Goal: Information Seeking & Learning: Compare options

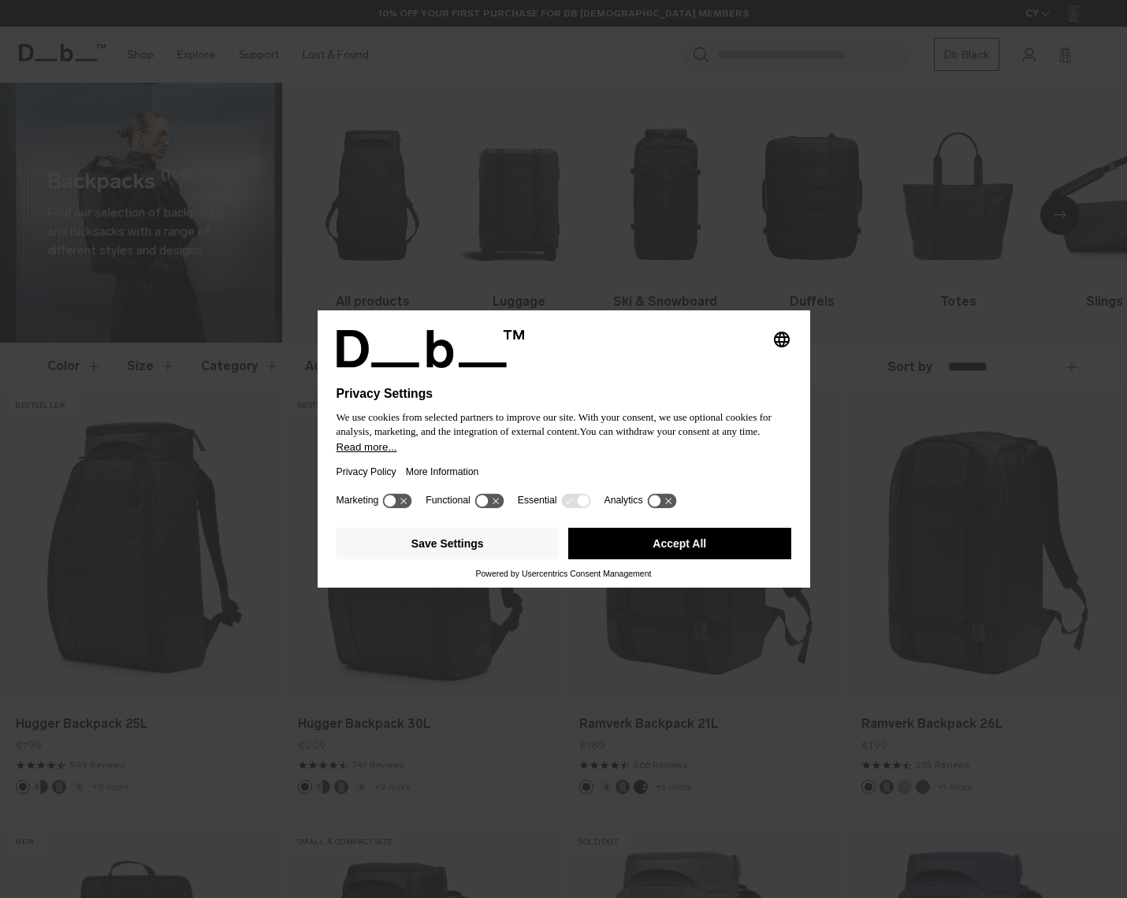
click at [675, 543] on button "Accept All" at bounding box center [679, 544] width 223 height 32
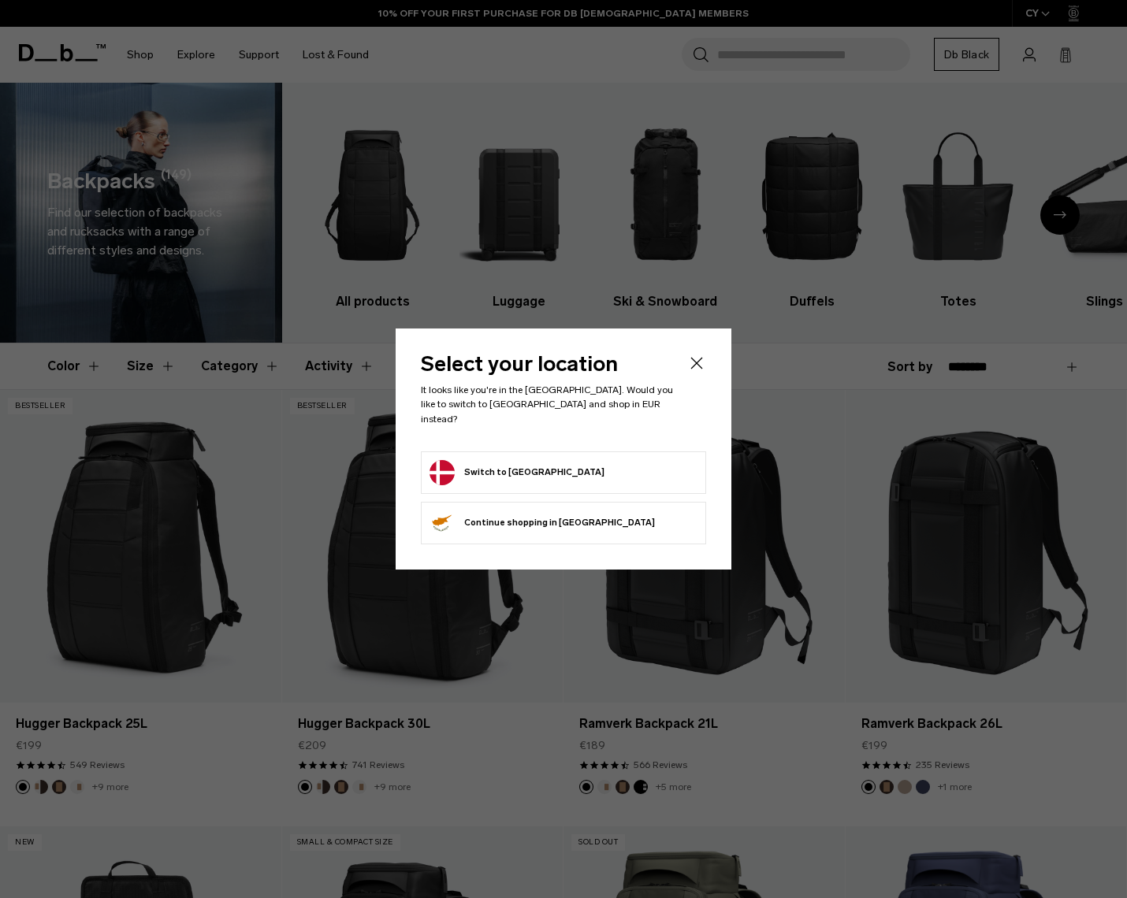
click at [513, 465] on button "Switch to Denmark" at bounding box center [517, 472] width 175 height 25
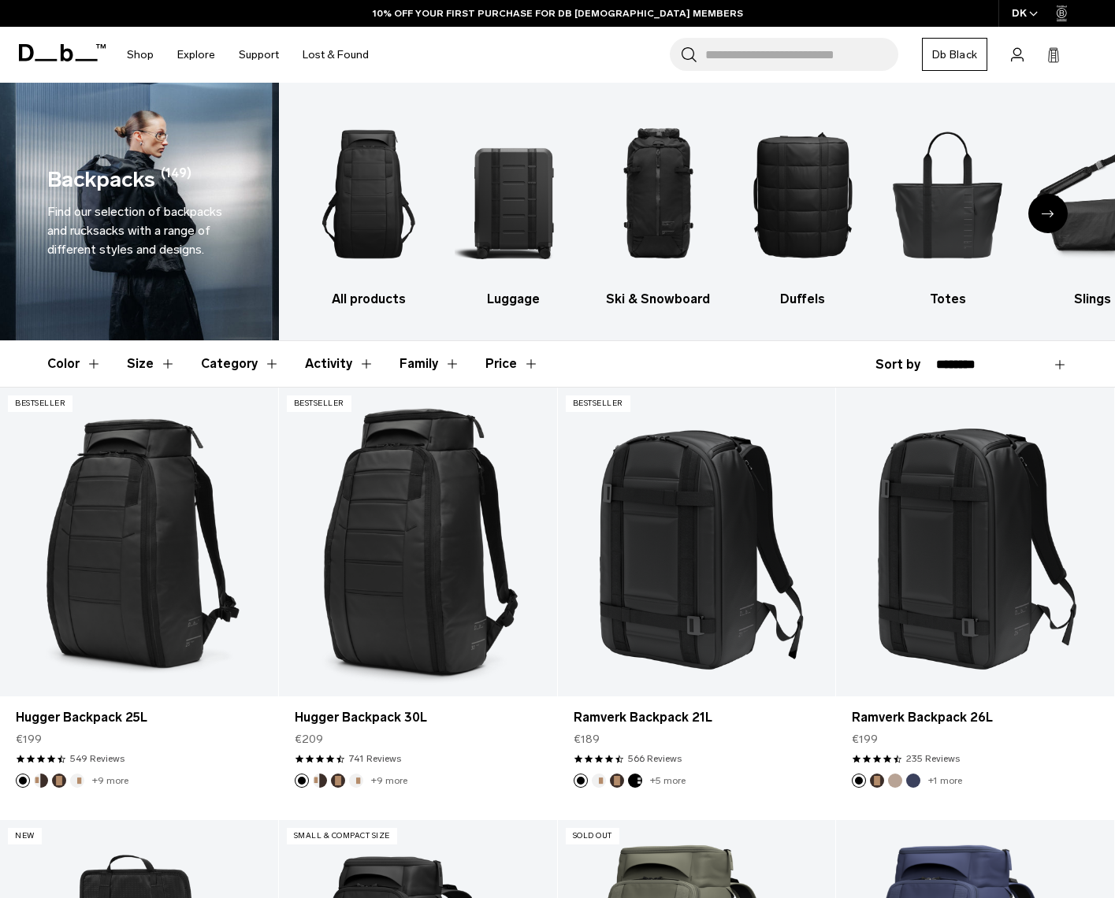
click at [1025, 20] on div "DK" at bounding box center [1026, 13] width 54 height 27
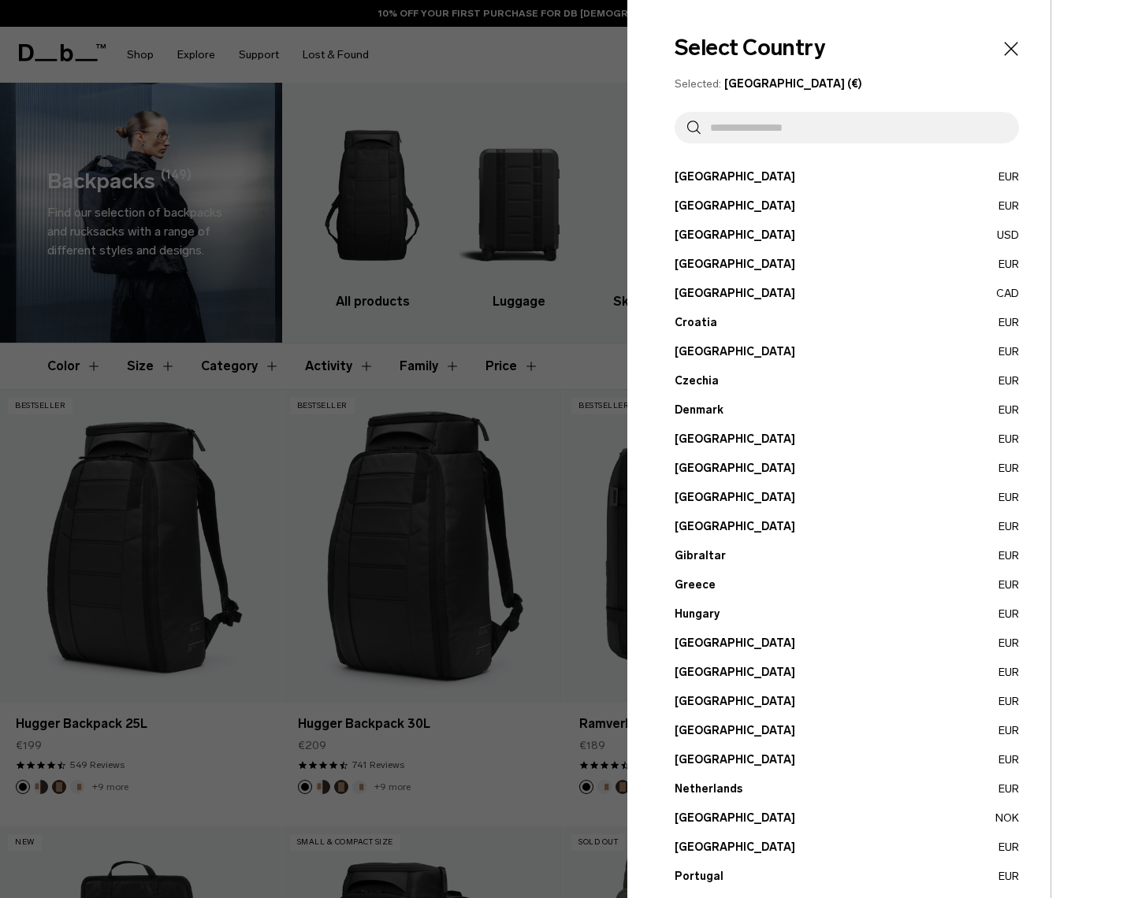
click at [763, 136] on input "text" at bounding box center [854, 128] width 306 height 32
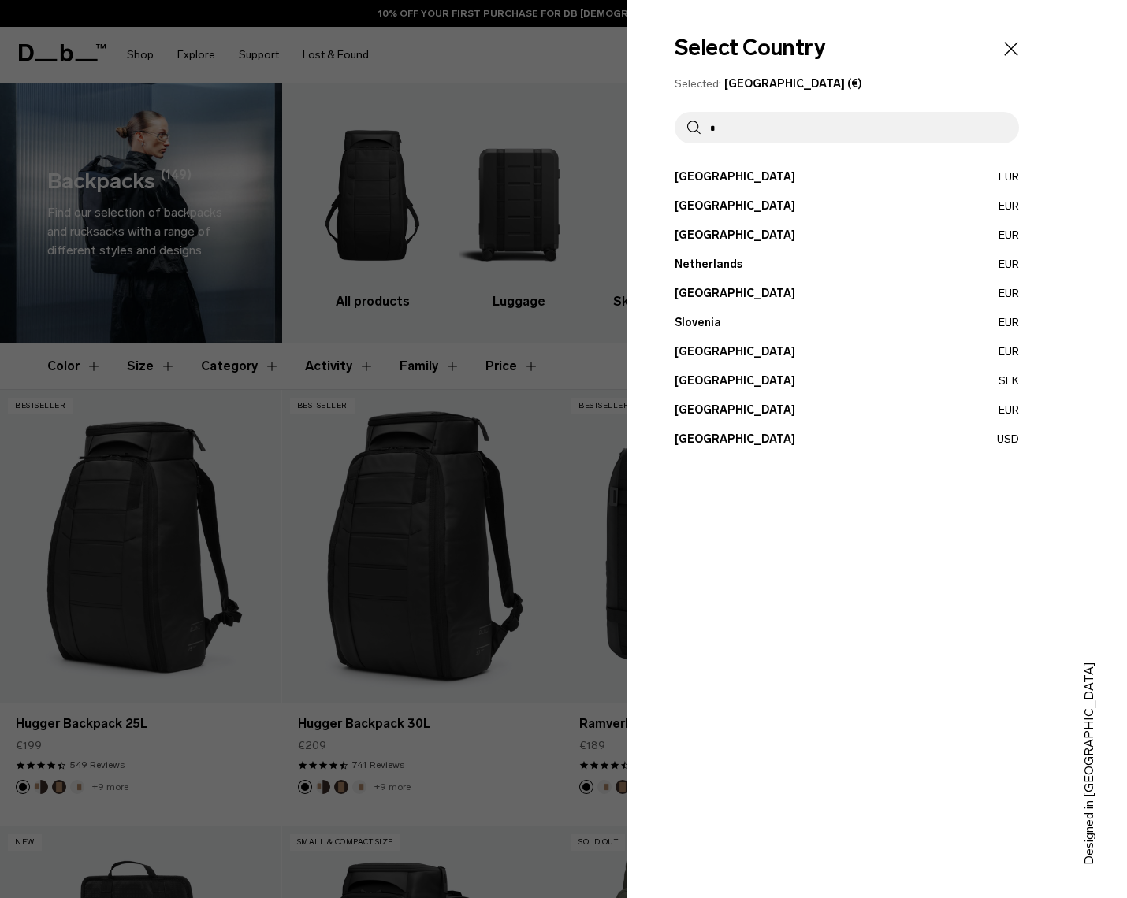
type input "*"
click at [704, 380] on button "Sweden SEK" at bounding box center [847, 381] width 344 height 17
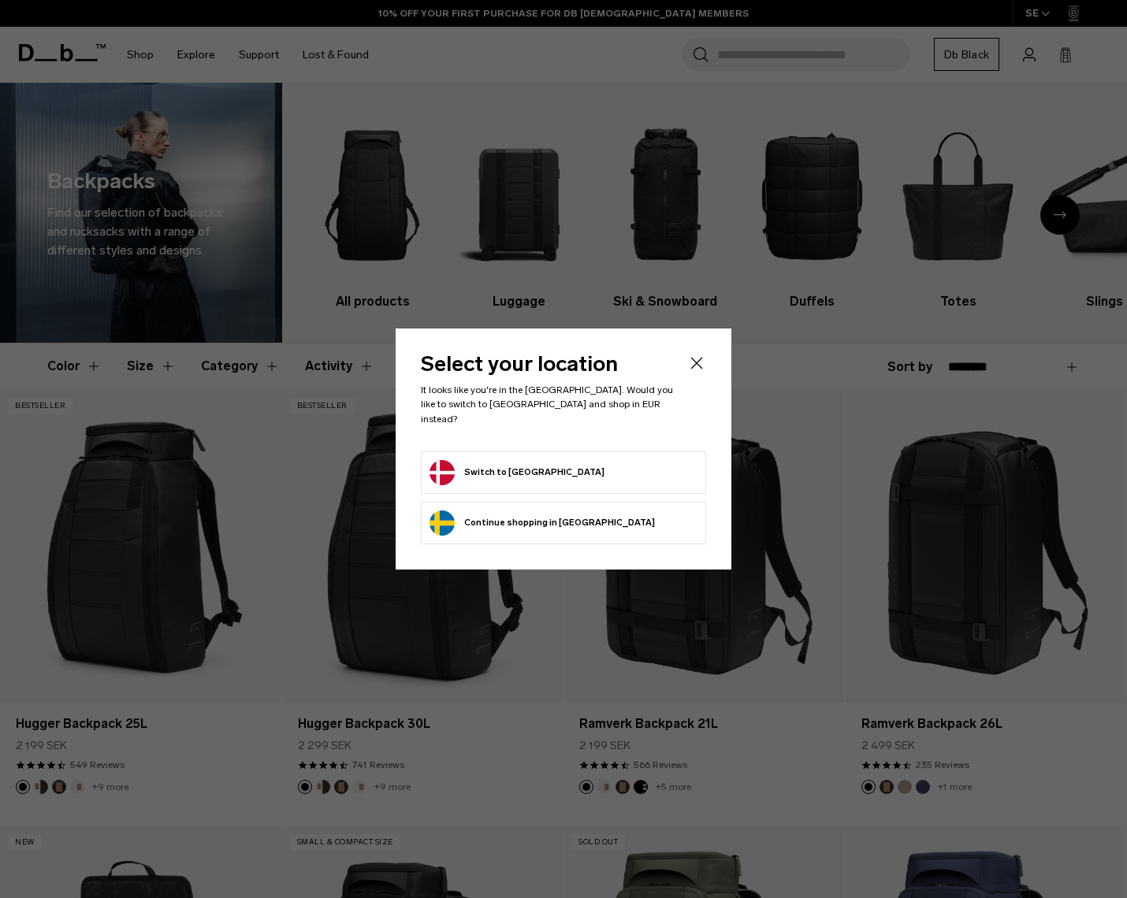
click at [474, 515] on button "Continue browsing Sweden store Continue shopping in Sweden" at bounding box center [542, 523] width 225 height 25
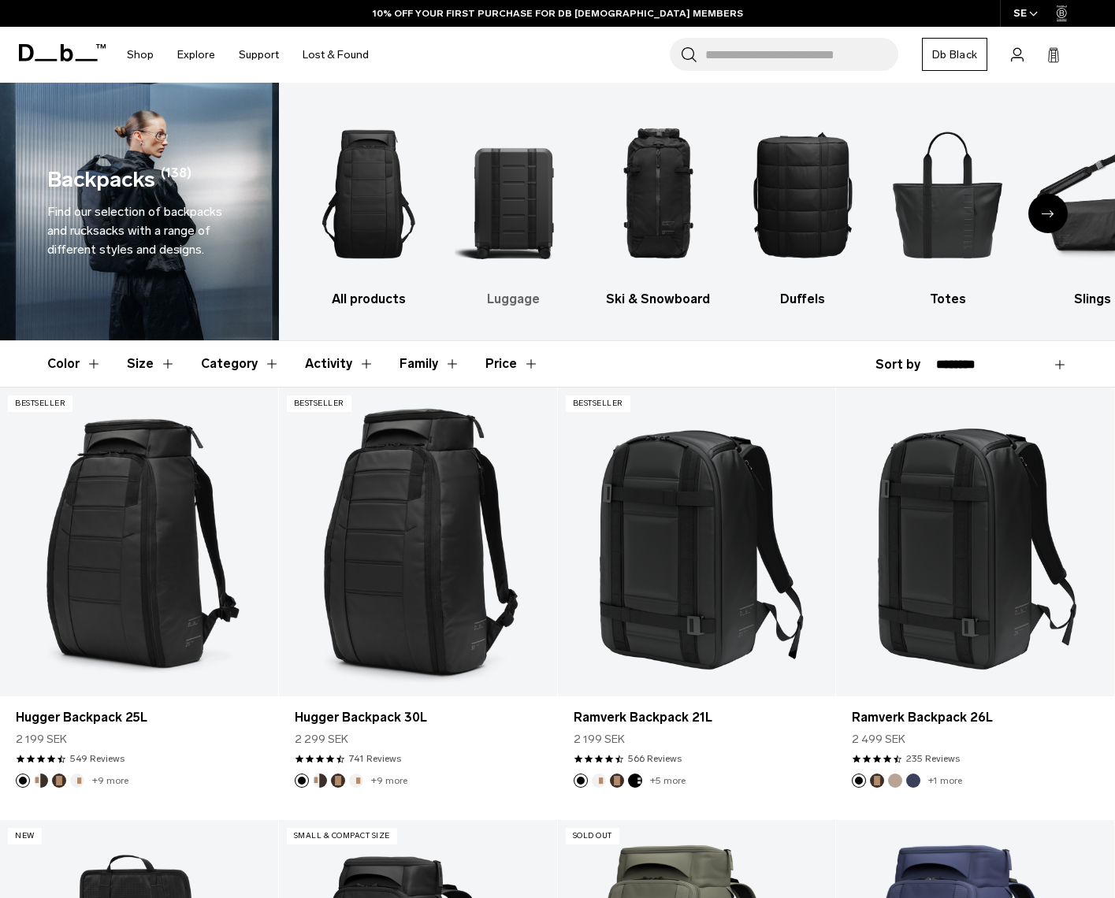
click at [538, 227] on img "2 / 10" at bounding box center [513, 194] width 117 height 176
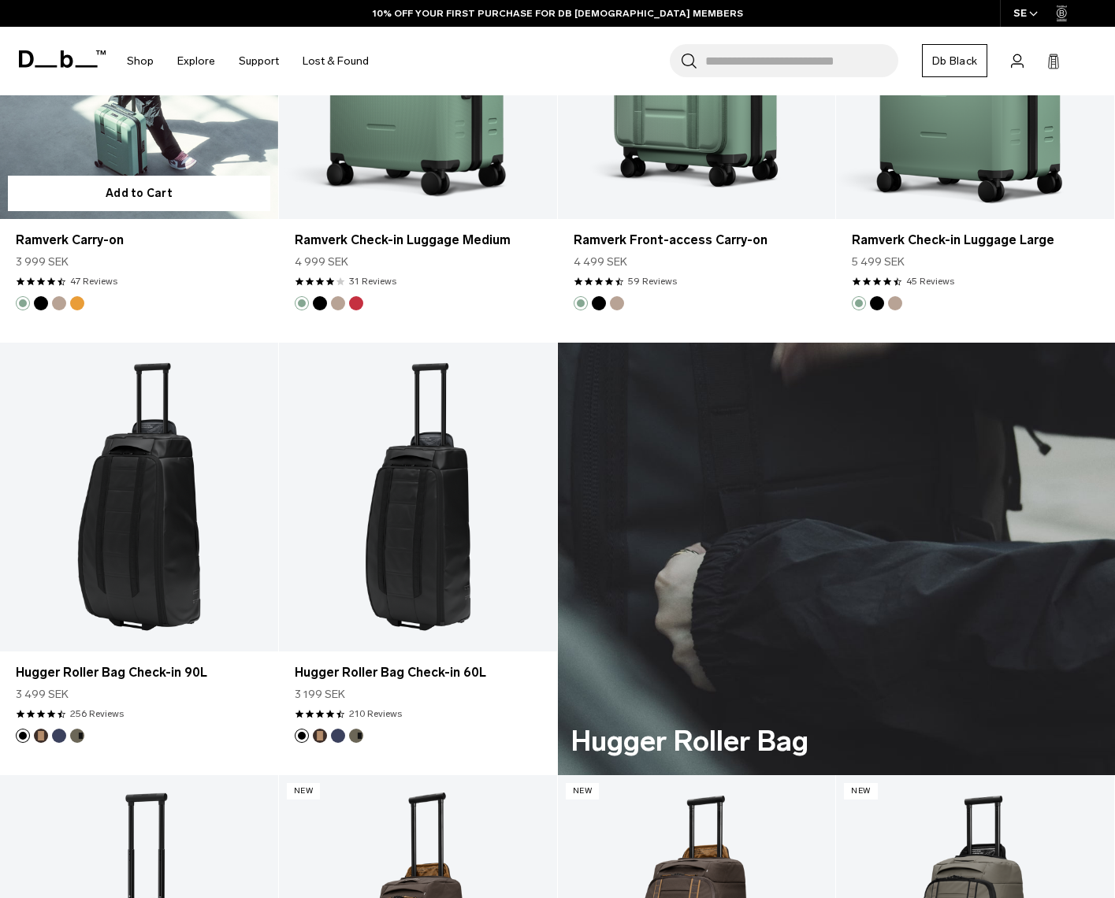
scroll to position [3310, 0]
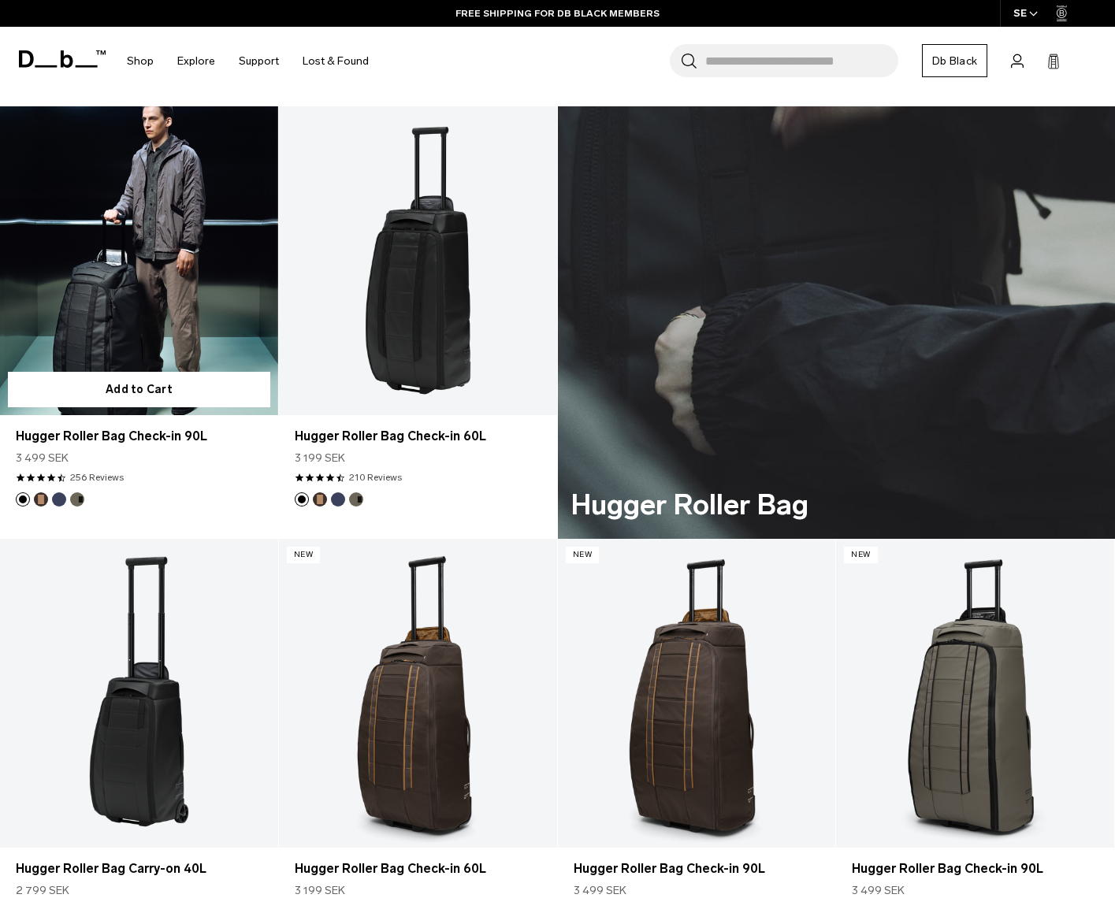
click at [147, 218] on link "Hugger Roller Bag Check-in 90L" at bounding box center [139, 260] width 278 height 309
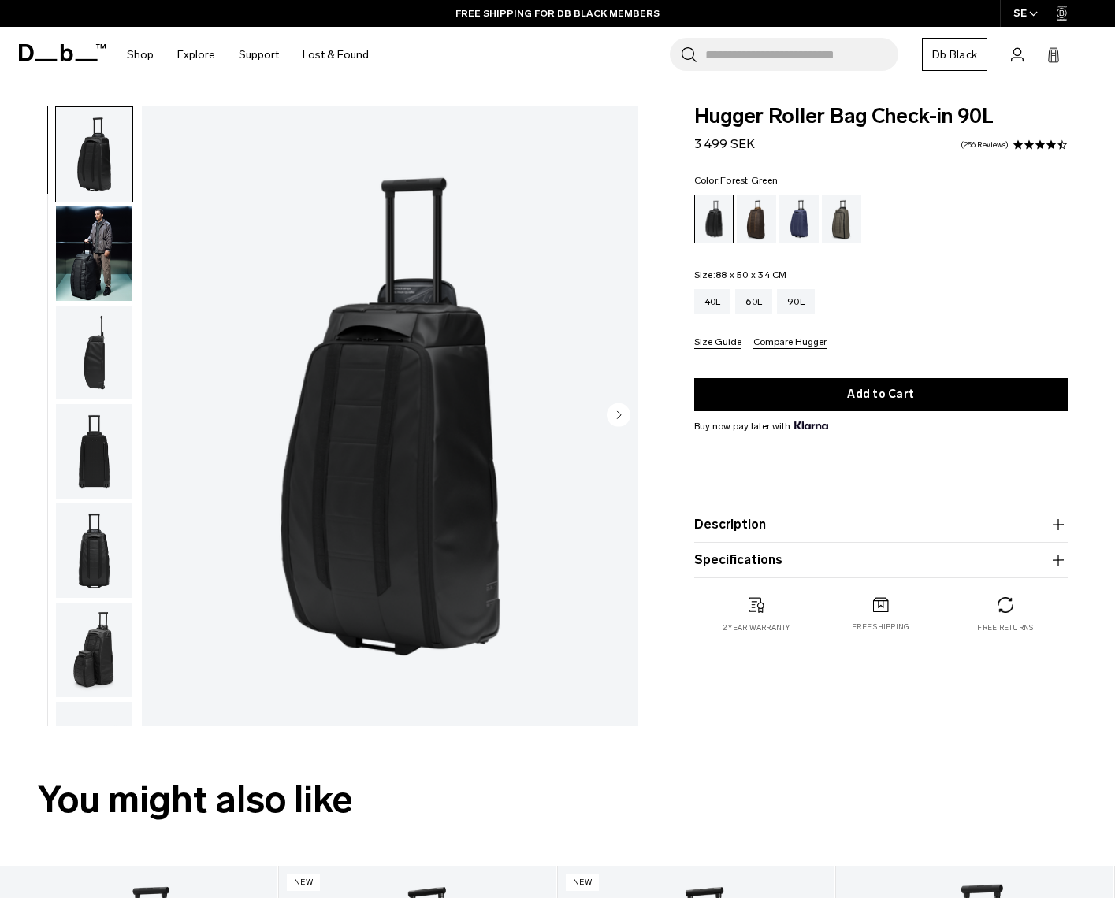
click at [826, 221] on div "Forest Green" at bounding box center [842, 219] width 40 height 49
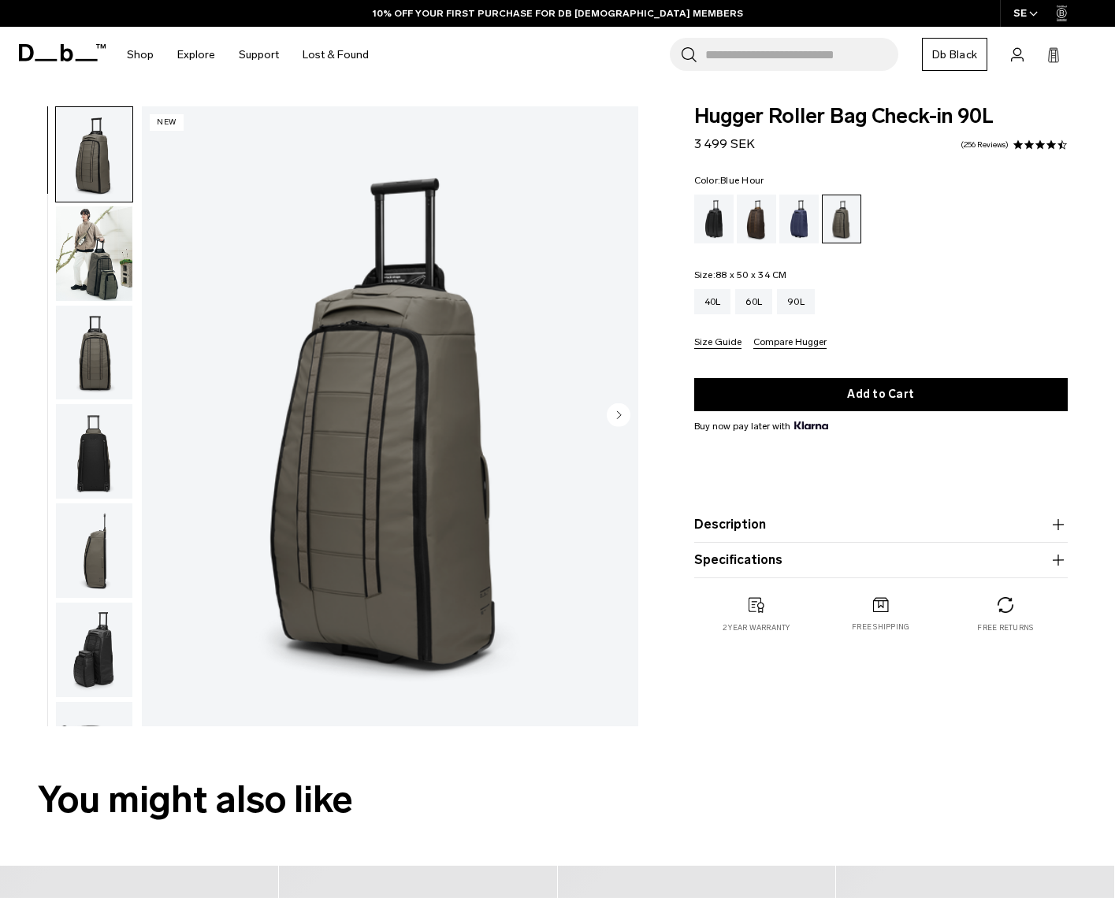
click at [806, 214] on div "Blue Hour" at bounding box center [799, 219] width 40 height 49
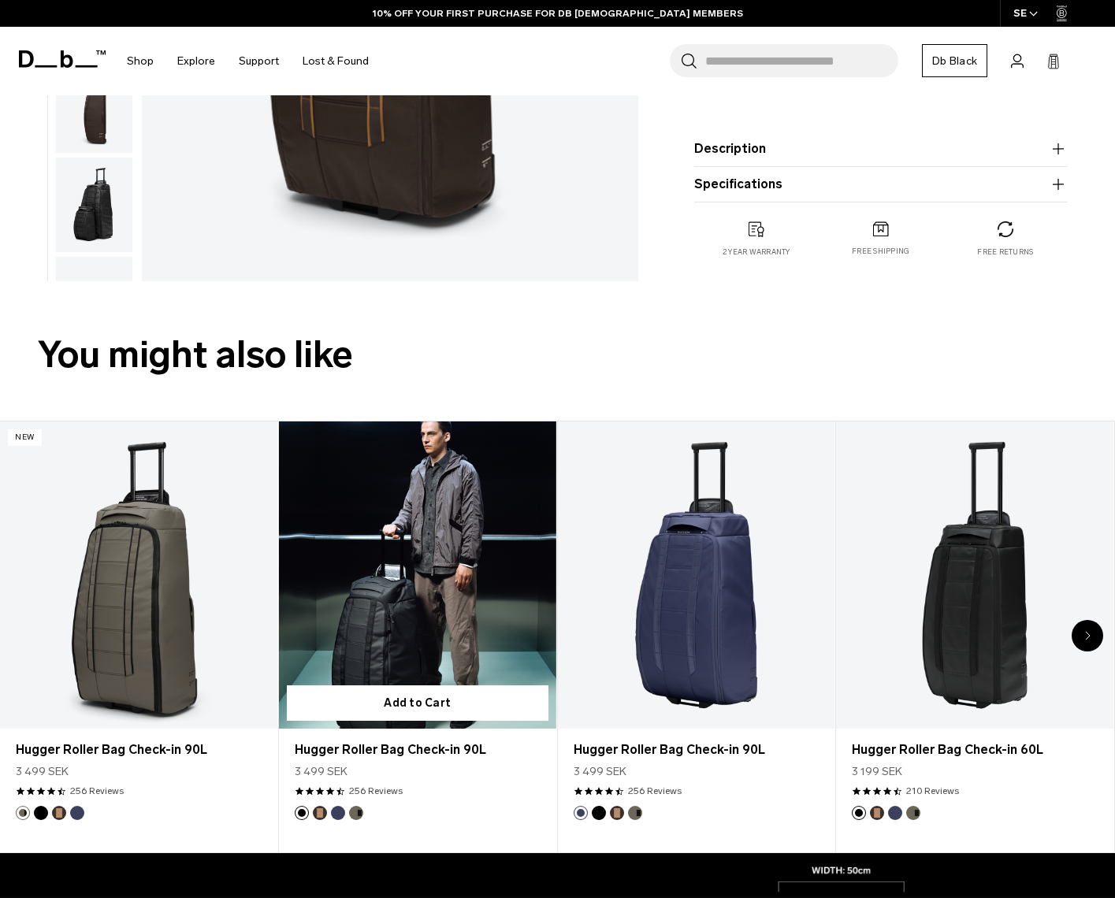
scroll to position [473, 0]
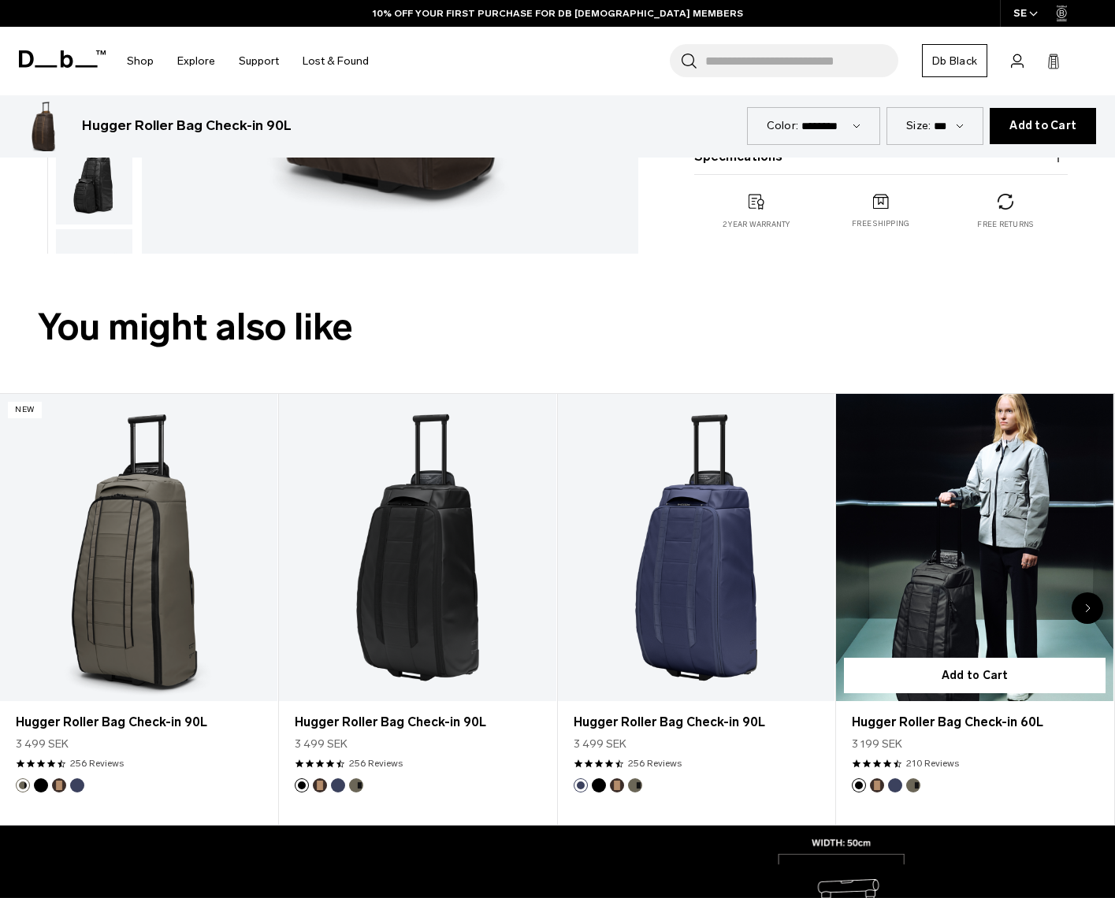
click at [936, 534] on link "Hugger Roller Bag Check-in 60L" at bounding box center [974, 548] width 277 height 308
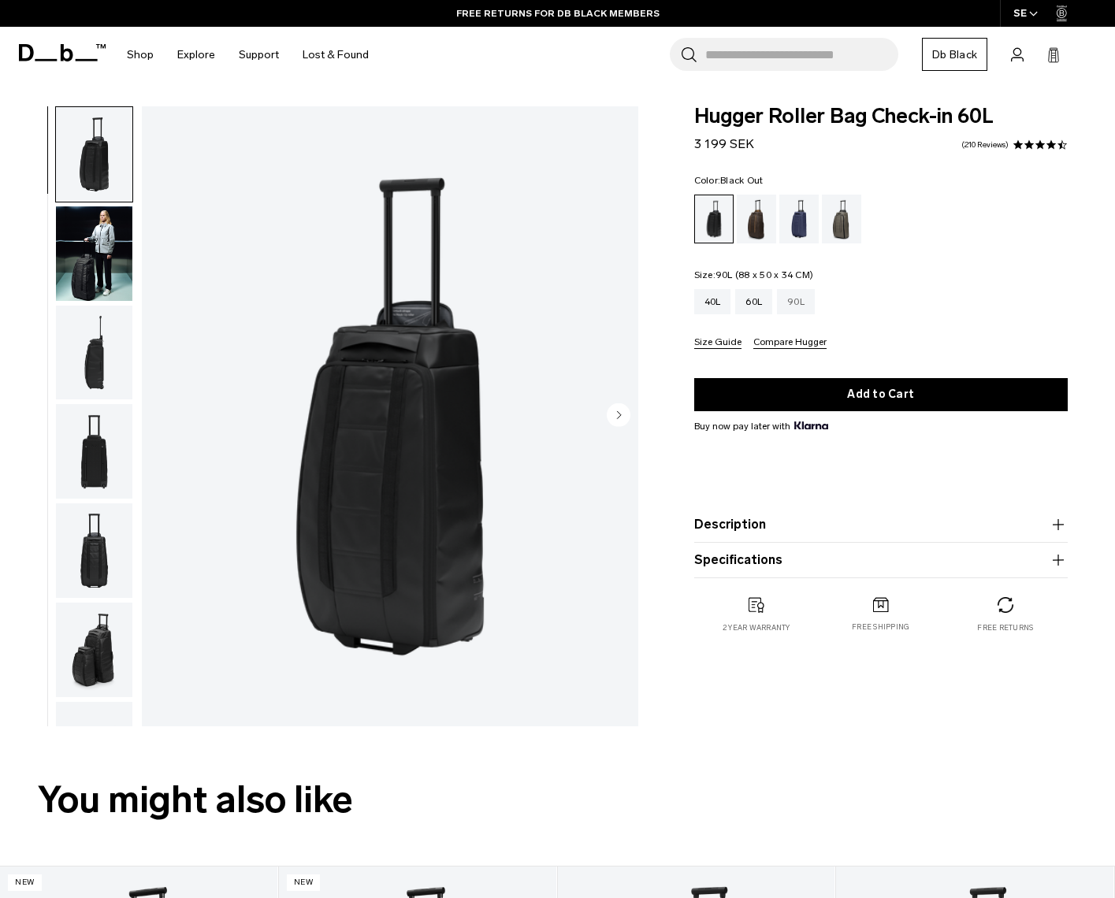
click at [809, 301] on div "90L" at bounding box center [796, 301] width 38 height 25
